Goal: Information Seeking & Learning: Understand process/instructions

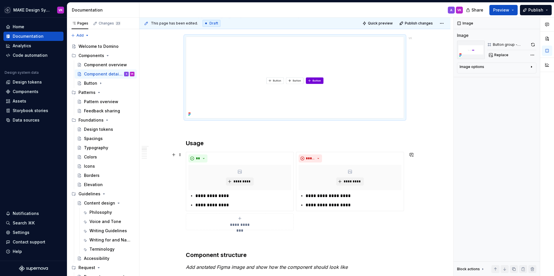
scroll to position [116, 0]
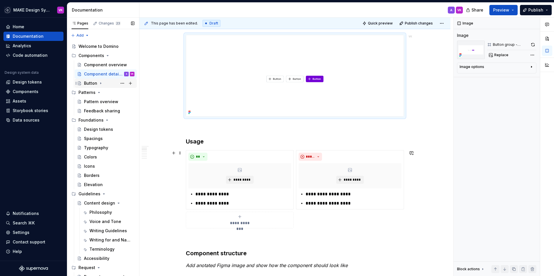
click at [92, 83] on div "Button" at bounding box center [90, 84] width 13 height 6
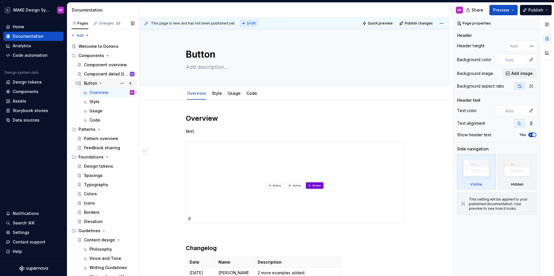
click at [93, 82] on div "Button" at bounding box center [90, 84] width 13 height 6
click at [94, 121] on div "Code" at bounding box center [94, 120] width 11 height 6
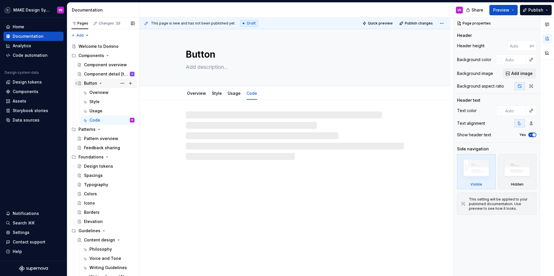
click at [86, 85] on div "Button" at bounding box center [90, 84] width 13 height 6
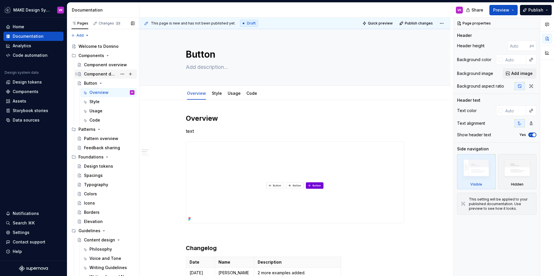
click at [101, 74] on div "Component detail [template]" at bounding box center [100, 74] width 33 height 6
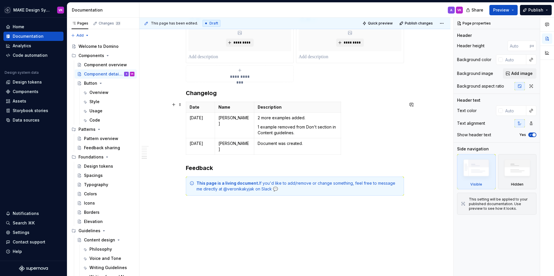
scroll to position [622, 0]
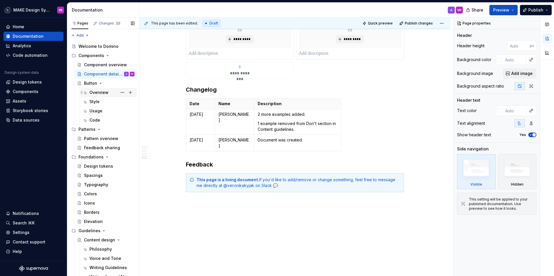
click at [94, 93] on div "Overview" at bounding box center [98, 93] width 19 height 6
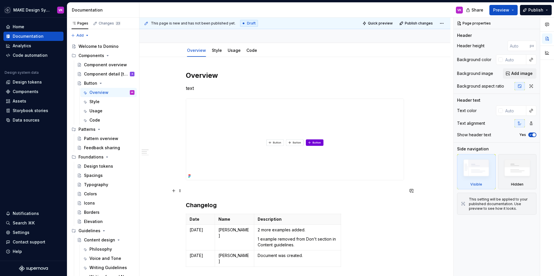
scroll to position [43, 0]
click at [88, 83] on div "Button" at bounding box center [90, 84] width 13 height 6
click at [99, 83] on icon "Page tree" at bounding box center [100, 83] width 5 height 5
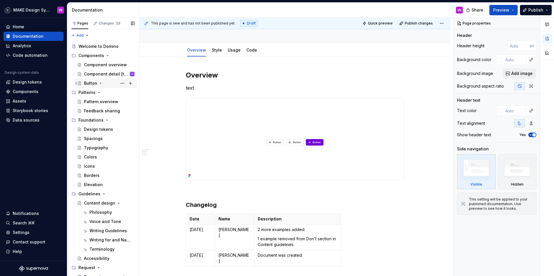
click at [89, 83] on div "Button" at bounding box center [90, 84] width 13 height 6
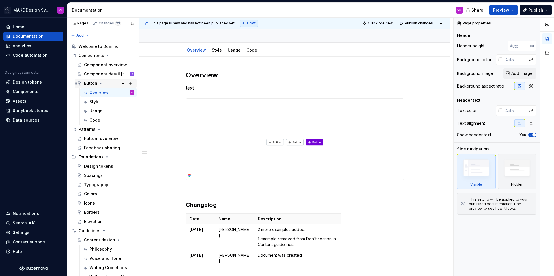
click at [93, 83] on div "Button" at bounding box center [90, 84] width 13 height 6
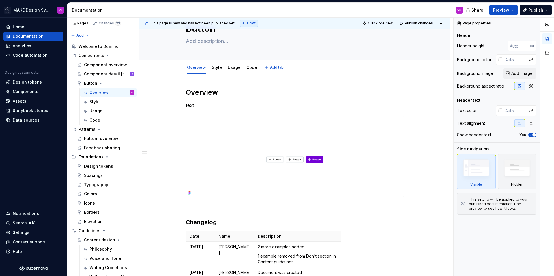
scroll to position [0, 0]
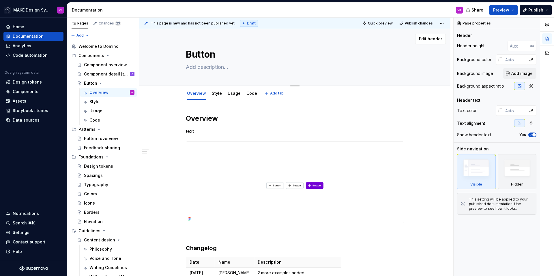
click at [218, 55] on textarea "Button" at bounding box center [294, 55] width 218 height 14
type textarea "*"
type textarea "Button"
type textarea "*"
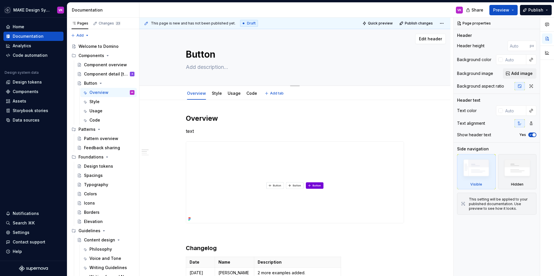
type textarea "Button g"
type textarea "*"
type textarea "Button gr"
type textarea "*"
type textarea "Button gro"
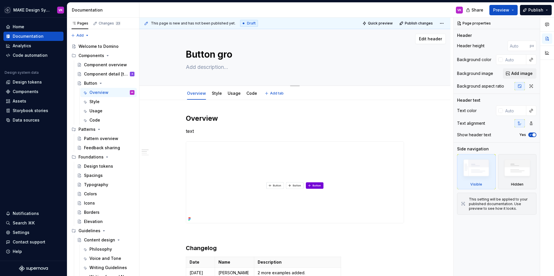
type textarea "*"
type textarea "Button grou"
type textarea "*"
type textarea "Button group"
type textarea "*"
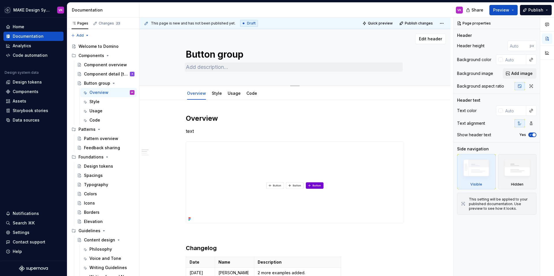
type textarea "Button group"
type textarea "*"
